Goal: Check status: Check status

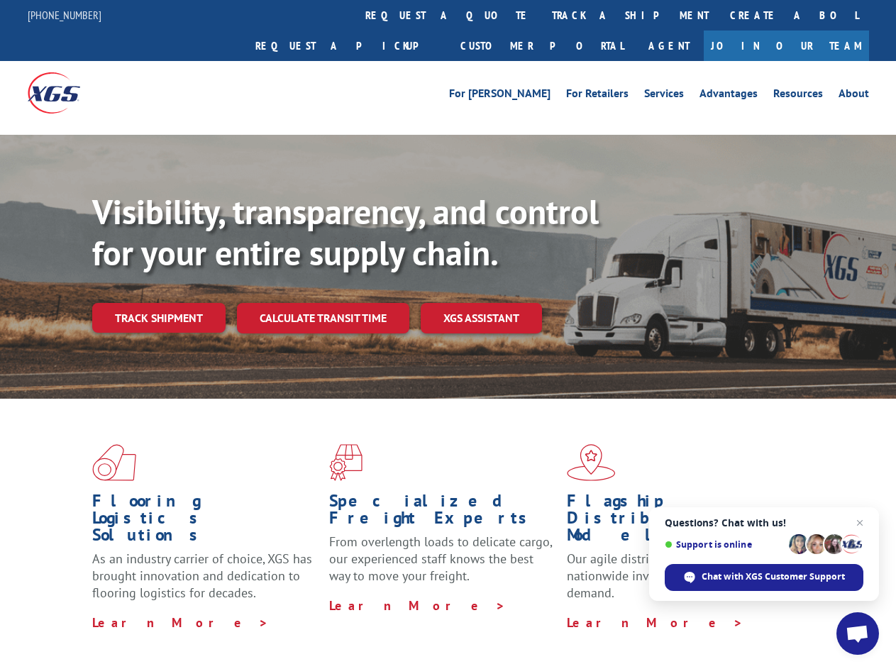
click at [448, 334] on div "Visibility, transparency, and control for your entire supply chain. Track shipm…" at bounding box center [494, 291] width 804 height 198
click at [542, 15] on link "track a shipment" at bounding box center [631, 15] width 178 height 31
click at [0, 0] on div "Track Shipment Enter your information below to track your shipment(s). Select c…" at bounding box center [0, 0] width 0 height 0
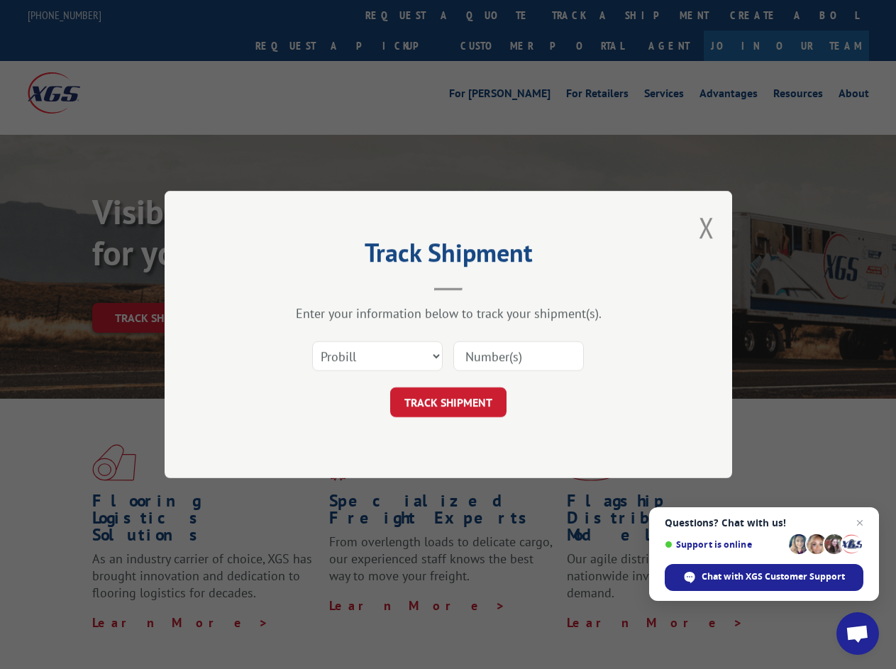
click at [584, 15] on div "Track Shipment Enter your information below to track your shipment(s). Select c…" at bounding box center [448, 334] width 896 height 669
click at [158, 287] on div "Track Shipment Enter your information below to track your shipment(s). Select c…" at bounding box center [448, 334] width 896 height 669
click at [322, 287] on header "Track Shipment" at bounding box center [449, 267] width 426 height 48
click at [482, 287] on header "Track Shipment" at bounding box center [449, 267] width 426 height 48
click at [858, 634] on span "Open chat" at bounding box center [857, 635] width 23 height 20
